Goal: Task Accomplishment & Management: Complete application form

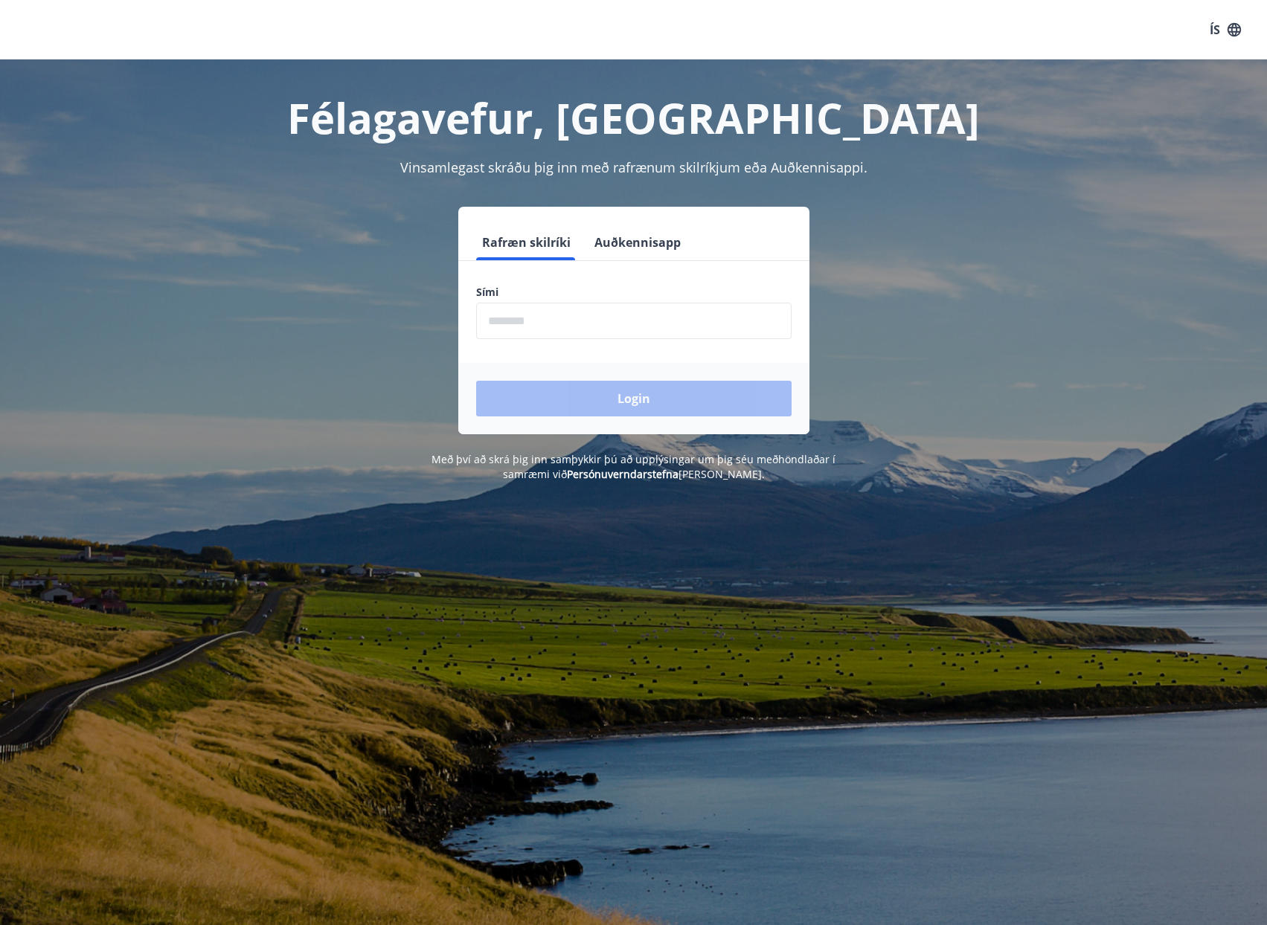
click at [621, 244] on button "Auðkennisapp" at bounding box center [637, 243] width 98 height 36
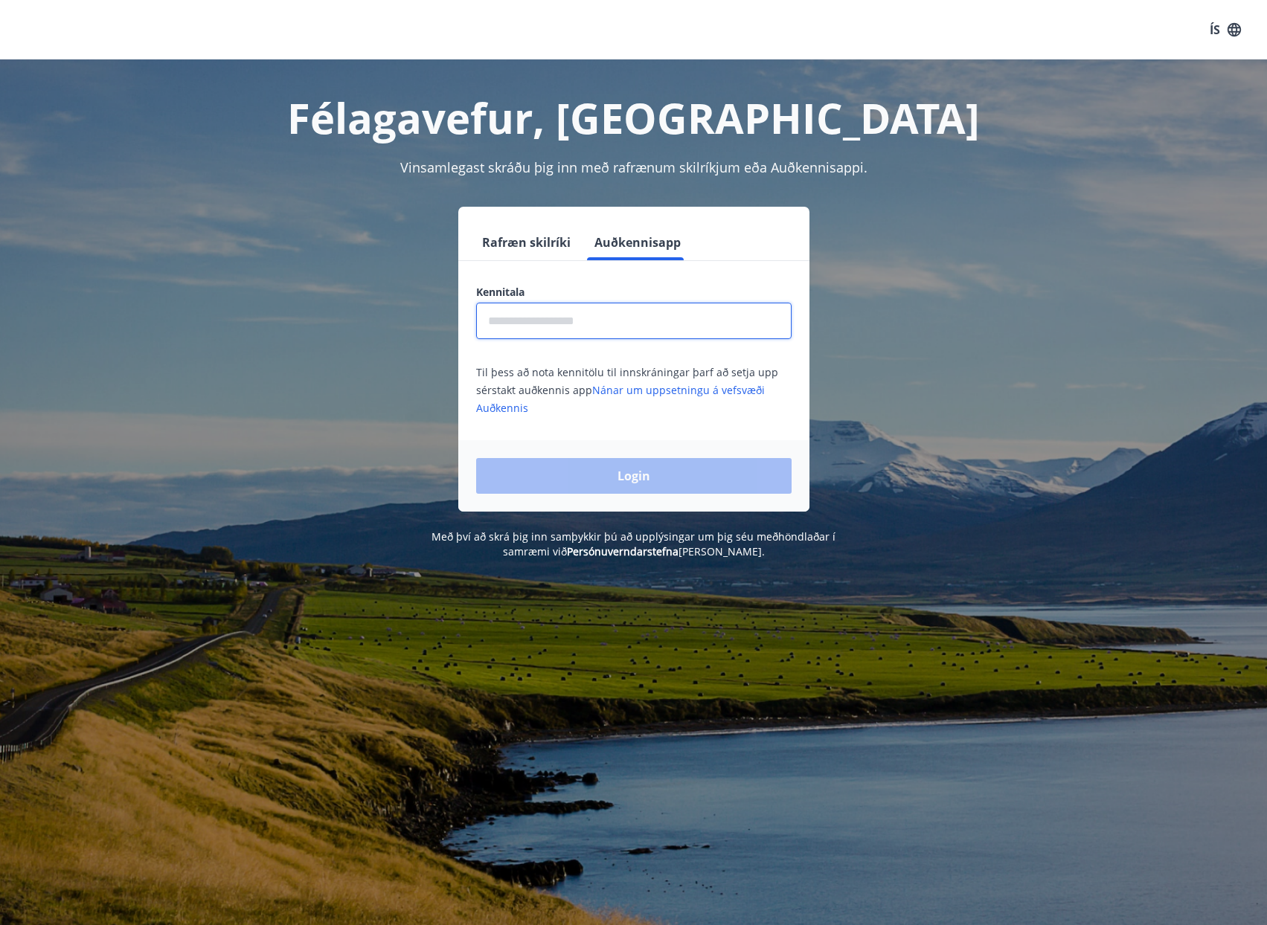
click at [627, 324] on input "text" at bounding box center [633, 321] width 315 height 36
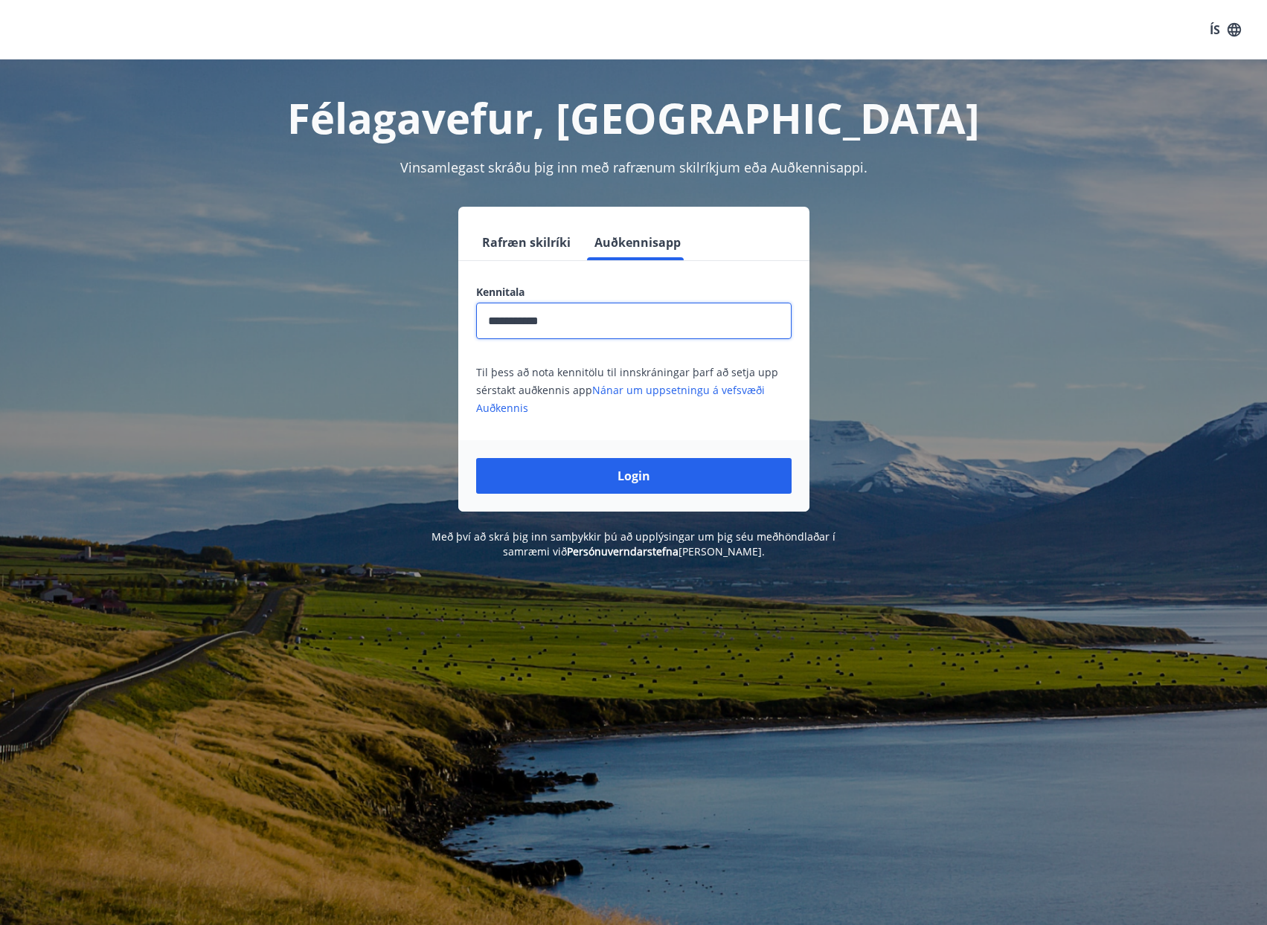
type input "**********"
click at [476, 458] on button "Login" at bounding box center [633, 476] width 315 height 36
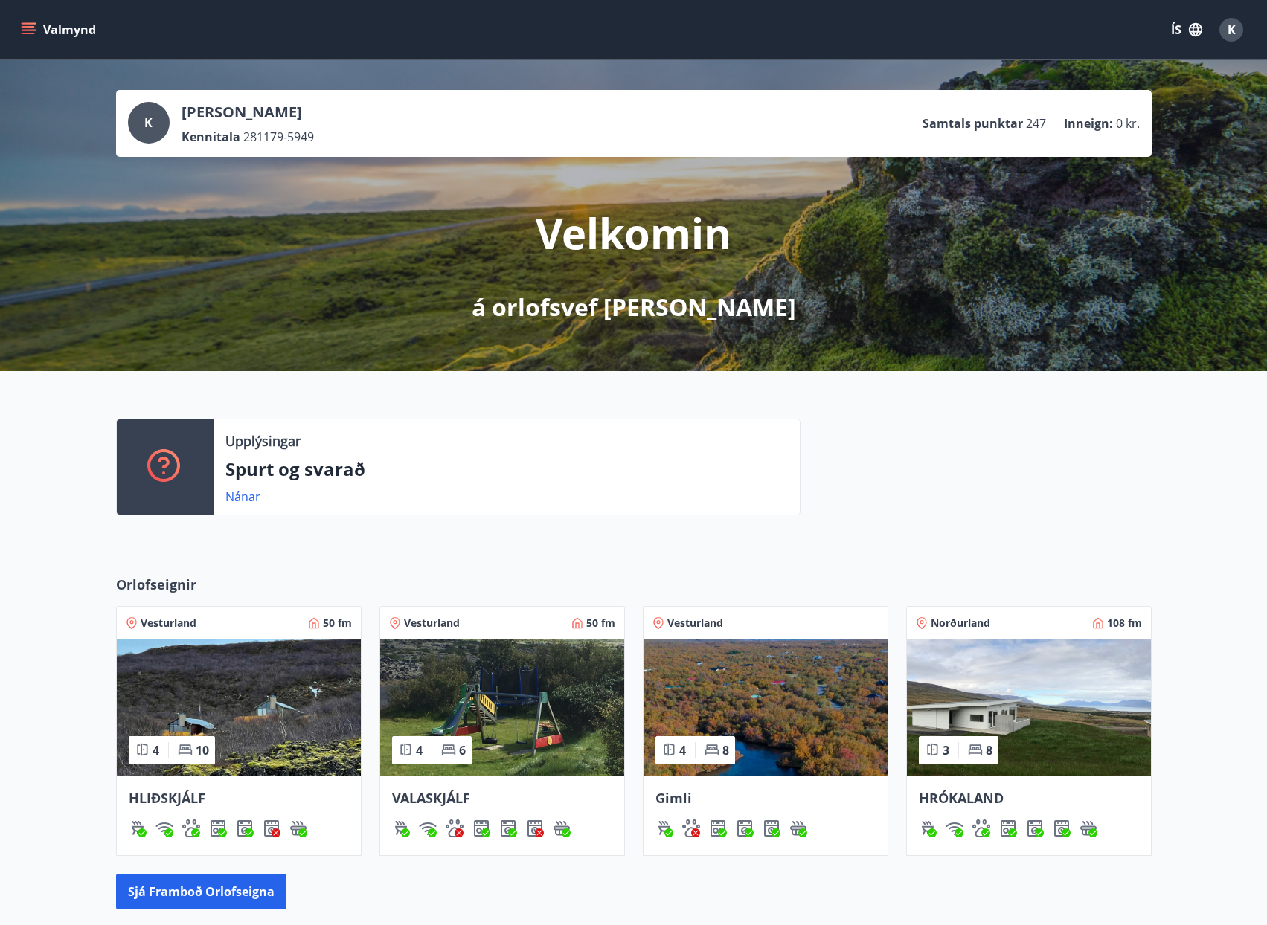
click at [994, 718] on img at bounding box center [1029, 708] width 244 height 137
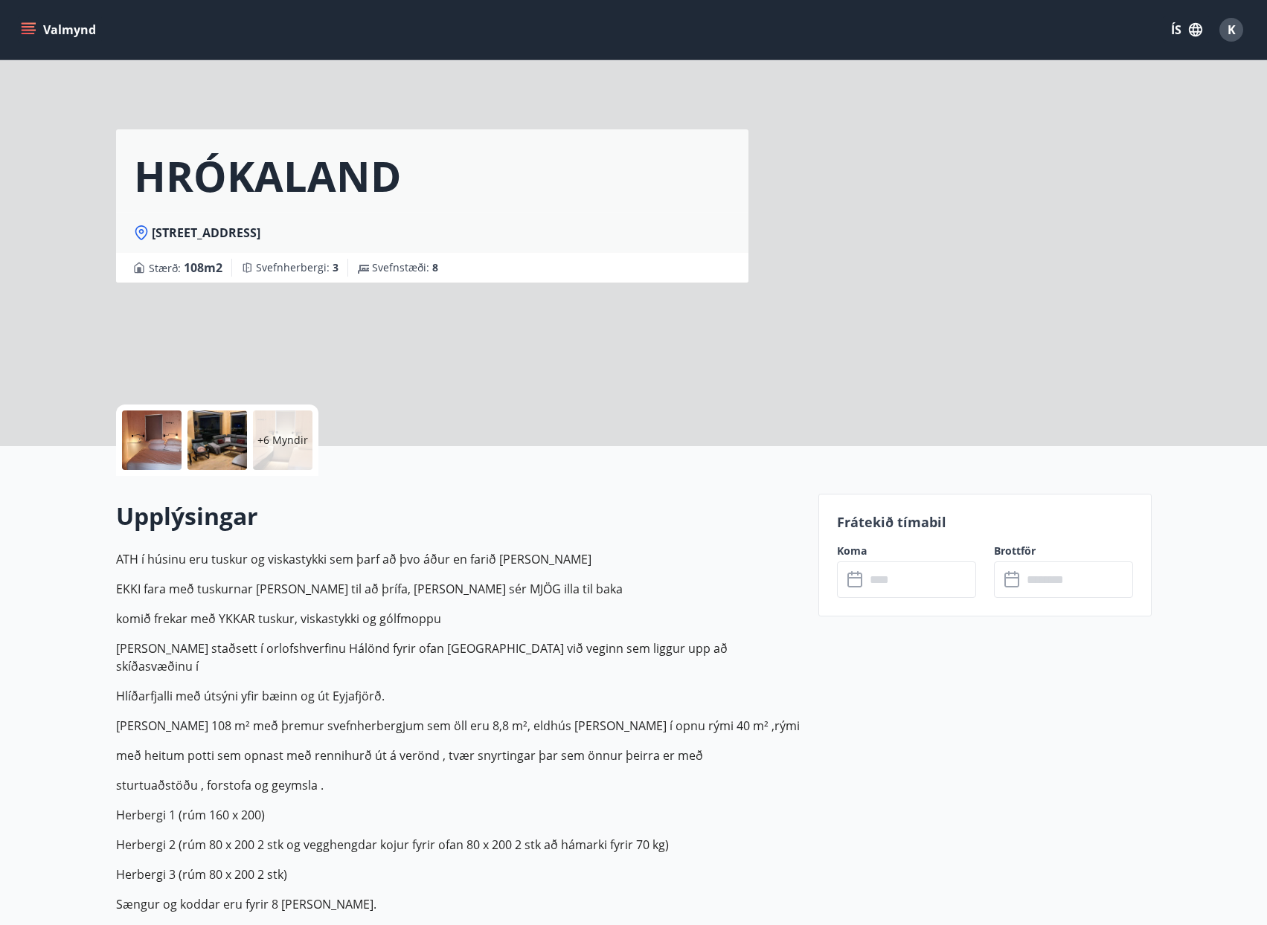
scroll to position [3, 0]
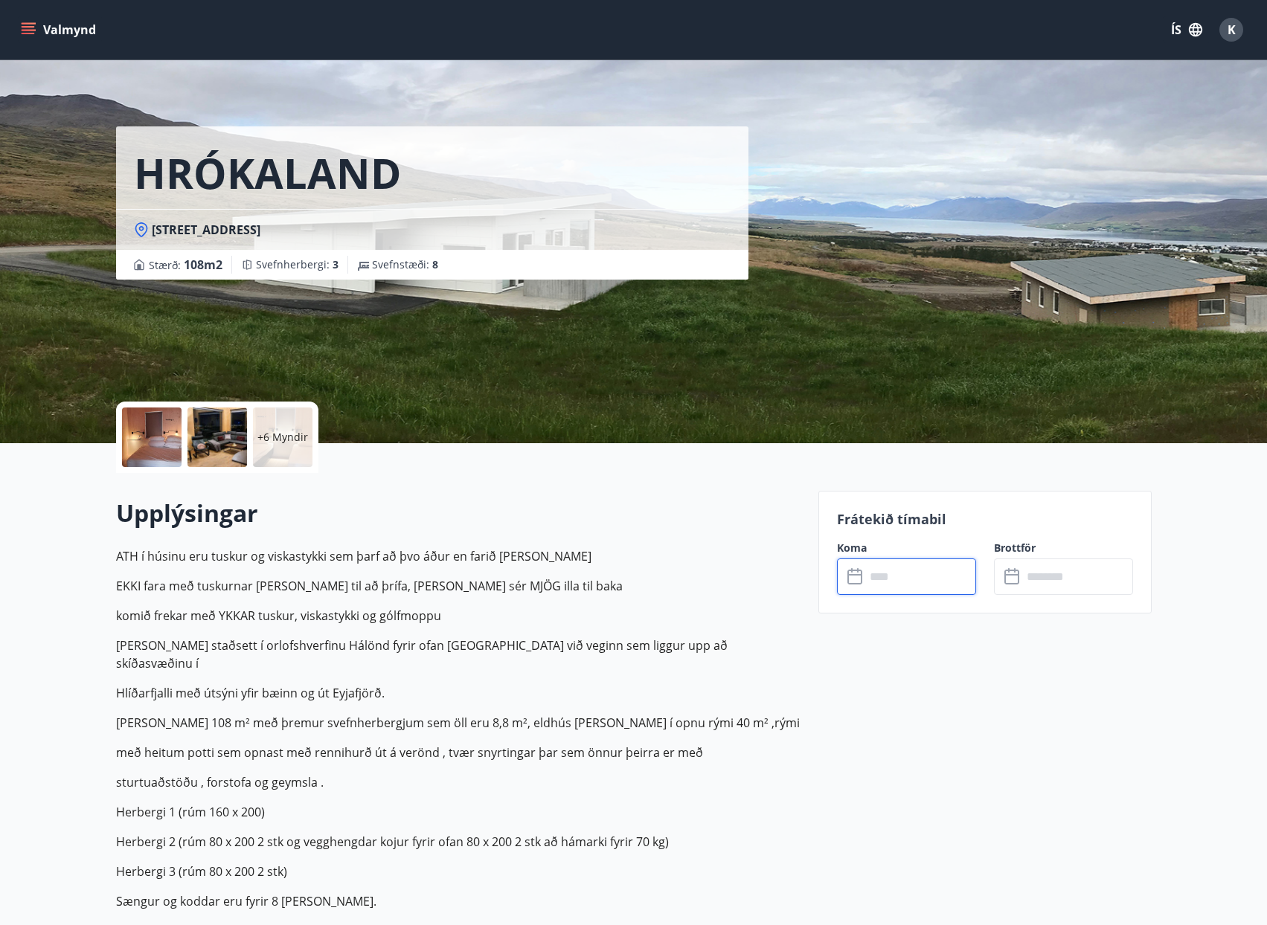
click at [919, 584] on input "text" at bounding box center [920, 577] width 111 height 36
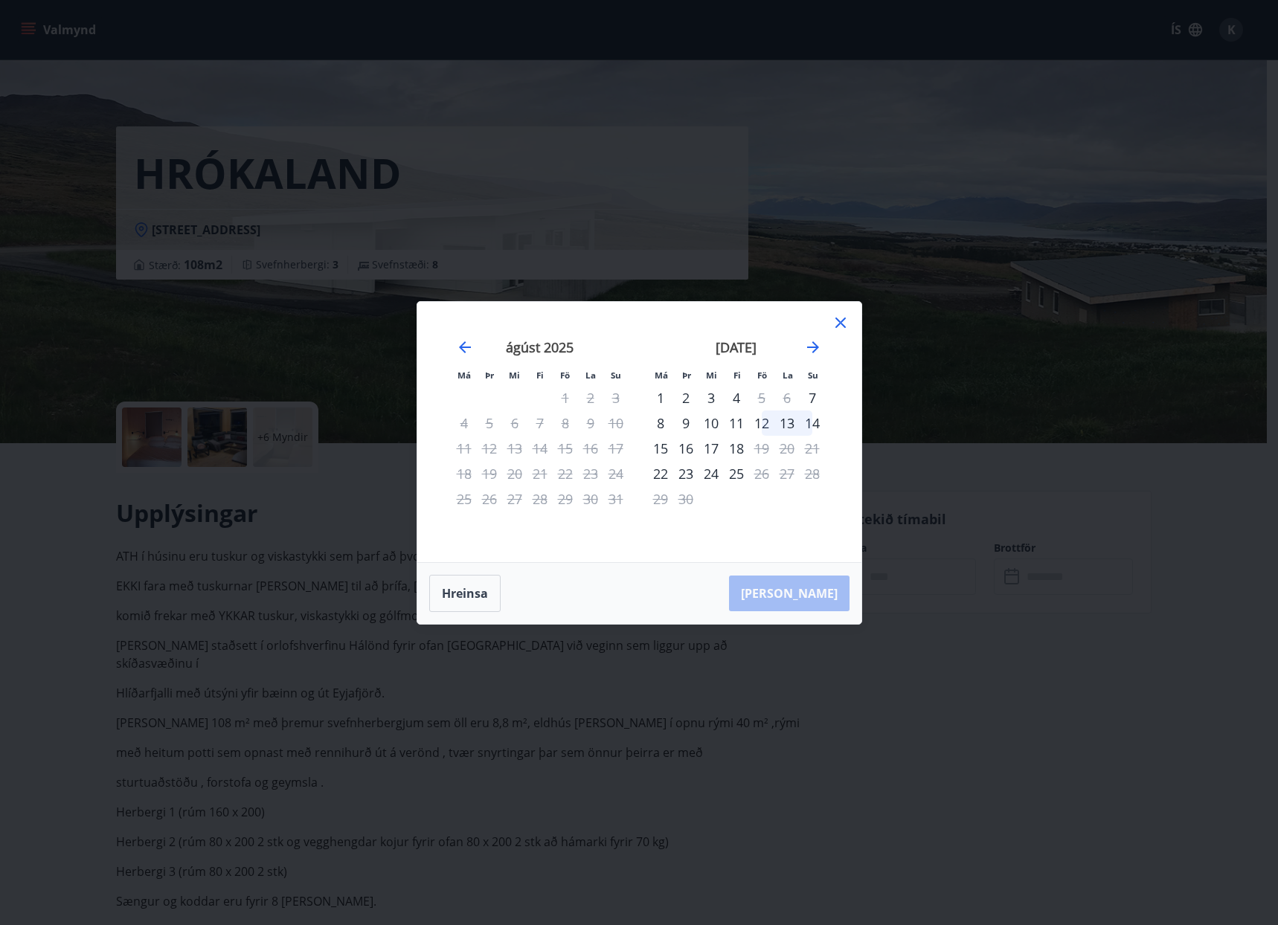
click at [568, 501] on div "29" at bounding box center [565, 498] width 25 height 25
click at [839, 320] on icon at bounding box center [841, 323] width 18 height 18
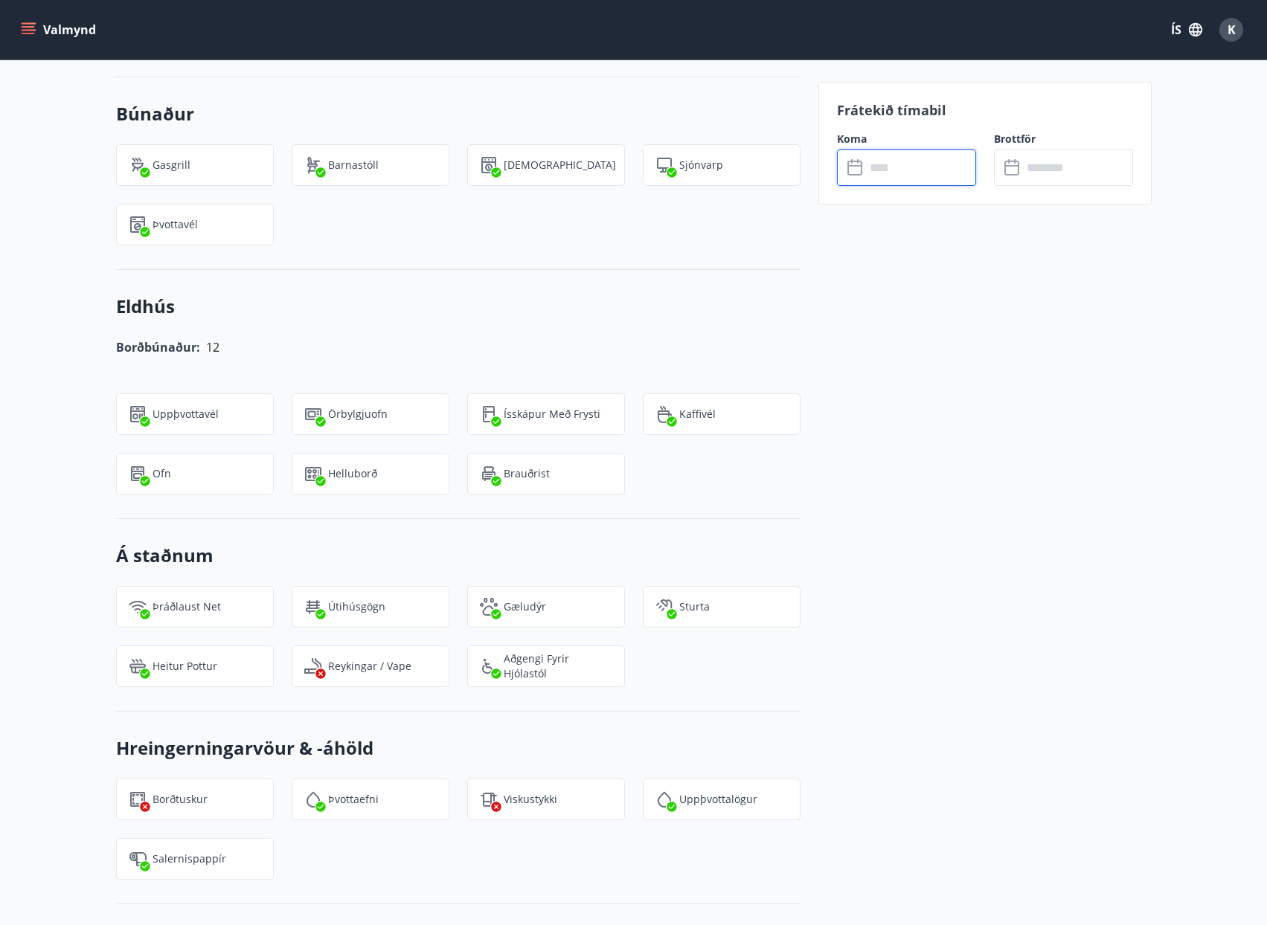
scroll to position [1667, 0]
